Goal: Navigation & Orientation: Find specific page/section

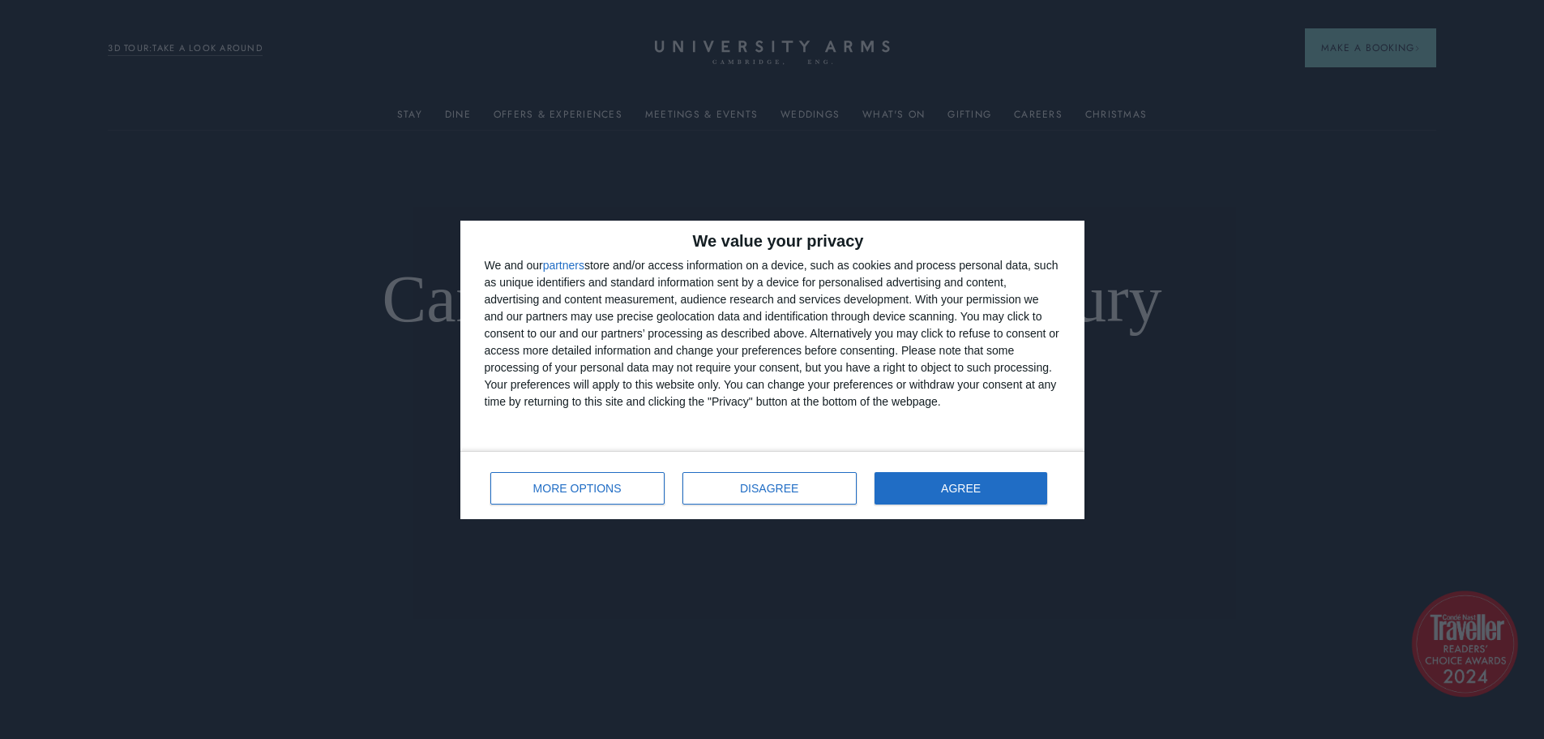
click at [165, 47] on div "We value your privacy We and our partners store and/or access information on a …" at bounding box center [772, 369] width 1544 height 739
click at [1014, 478] on button "AGREE" at bounding box center [961, 488] width 173 height 32
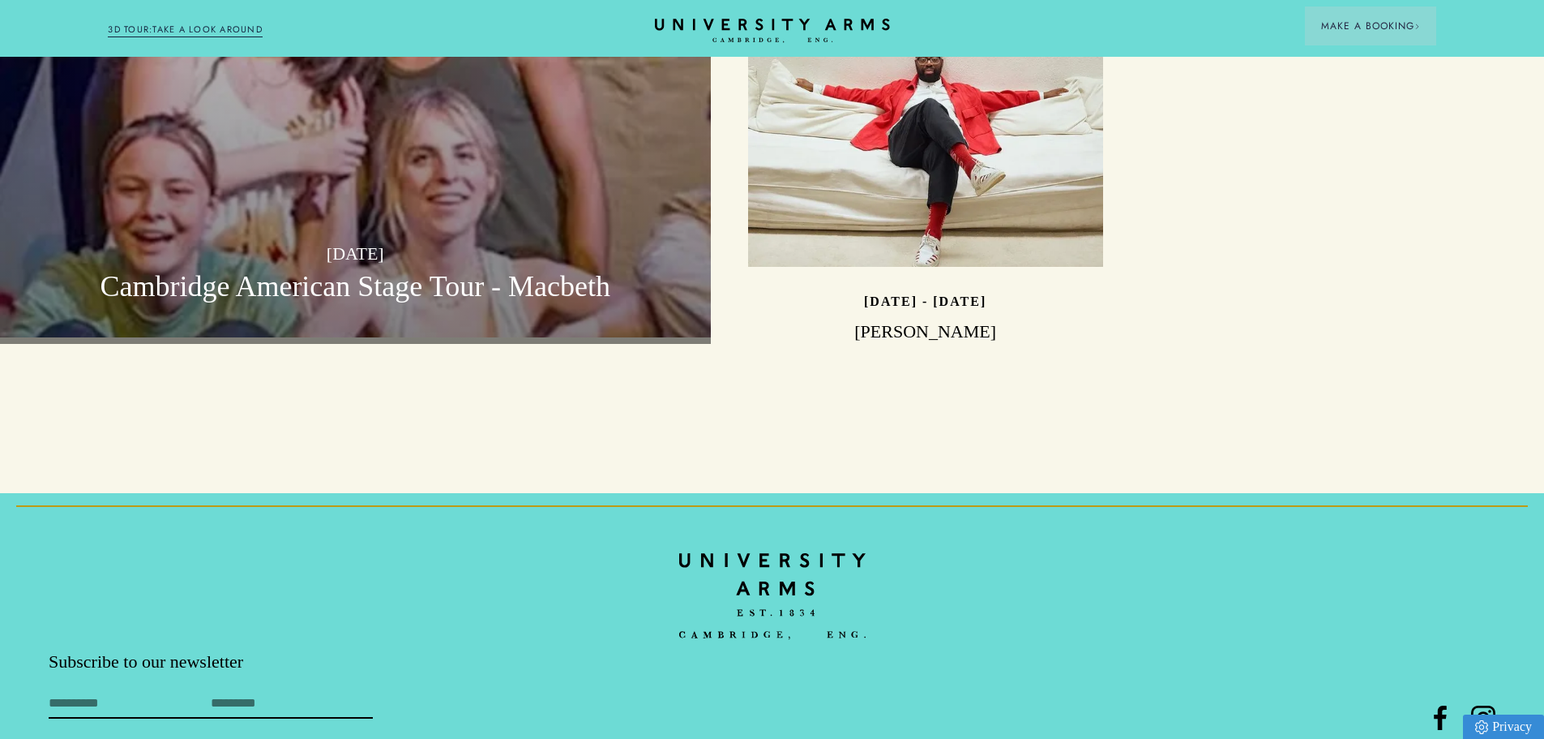
scroll to position [5089, 0]
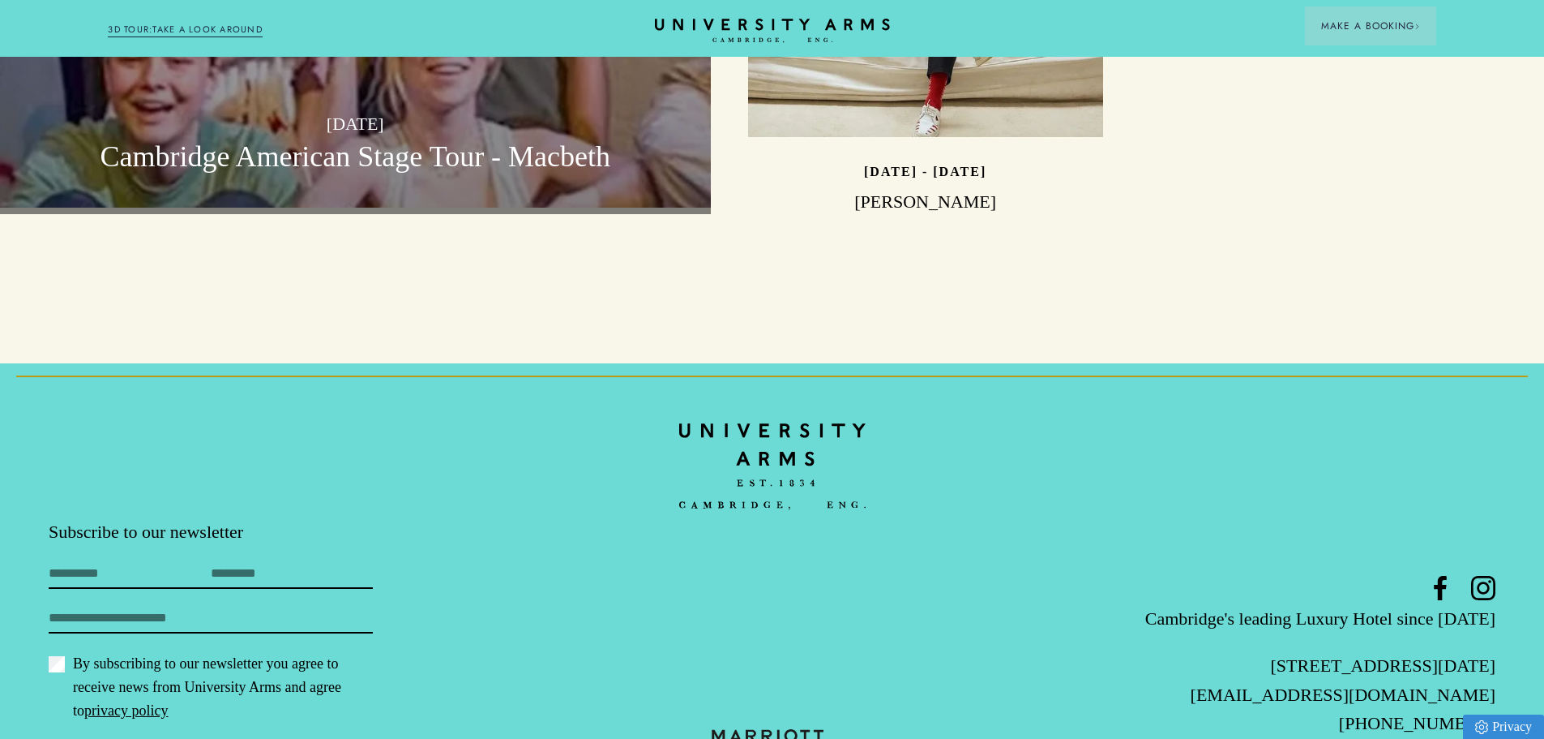
click at [752, 412] on img at bounding box center [772, 466] width 186 height 109
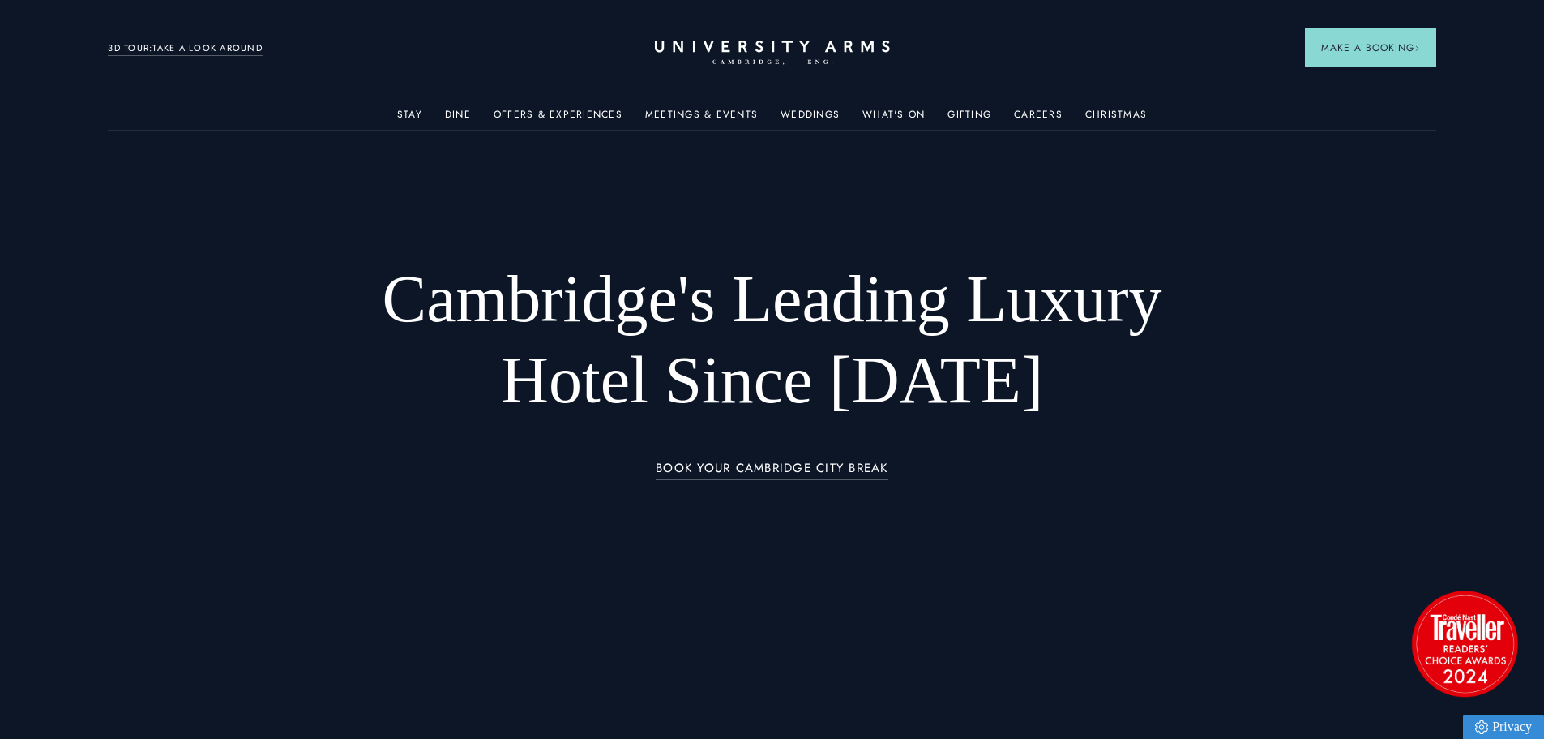
click at [216, 48] on link "3D TOUR:TAKE A LOOK AROUND" at bounding box center [185, 48] width 155 height 15
